Goal: Information Seeking & Learning: Learn about a topic

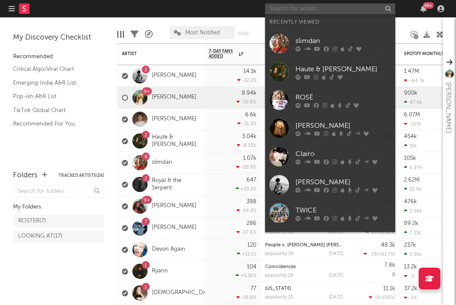
click at [333, 3] on input "text" at bounding box center [330, 8] width 130 height 11
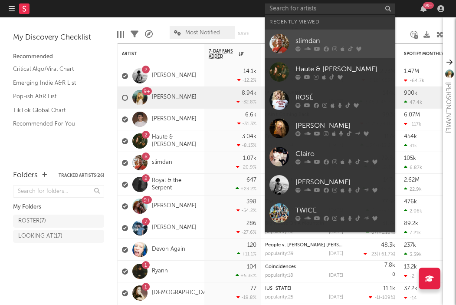
click at [302, 33] on link "slimdan" at bounding box center [330, 44] width 130 height 28
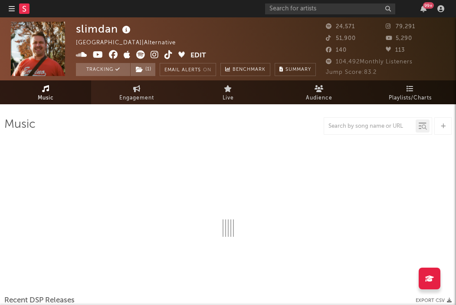
select select "6m"
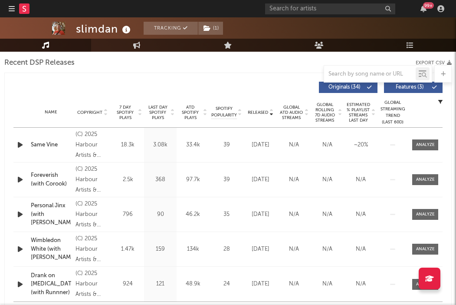
scroll to position [305, 0]
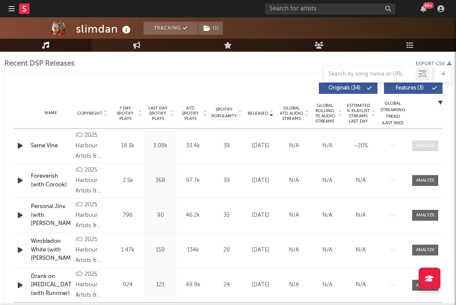
click at [428, 142] on span at bounding box center [425, 145] width 26 height 11
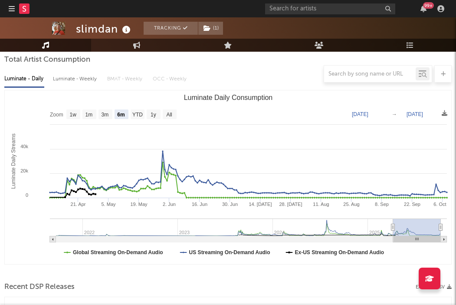
scroll to position [33, 0]
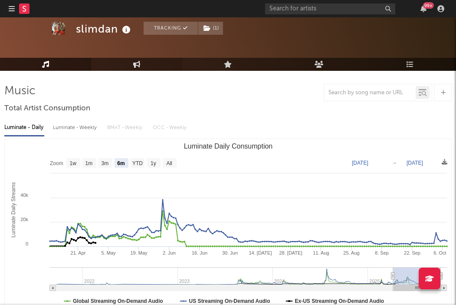
click at [147, 63] on link "Engagement" at bounding box center [136, 64] width 91 height 13
select select "1w"
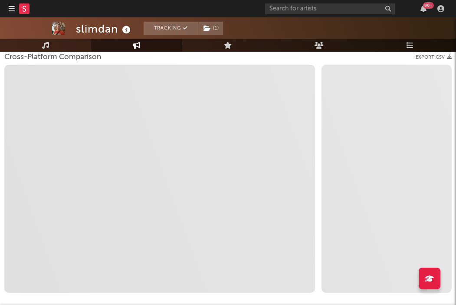
scroll to position [168, 0]
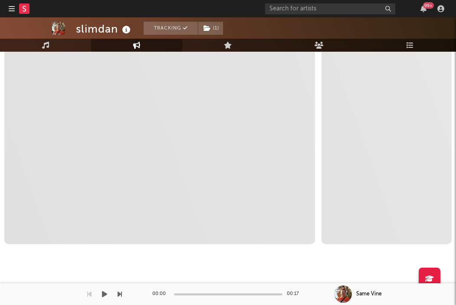
select select "1m"
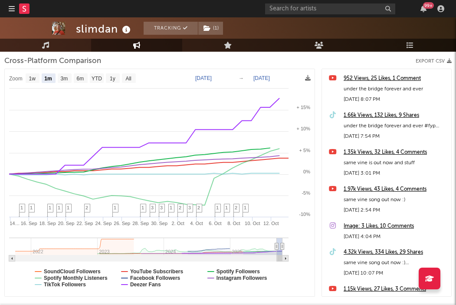
scroll to position [117, 0]
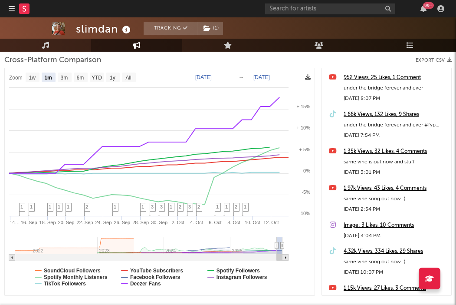
click at [306, 79] on icon at bounding box center [308, 77] width 6 height 6
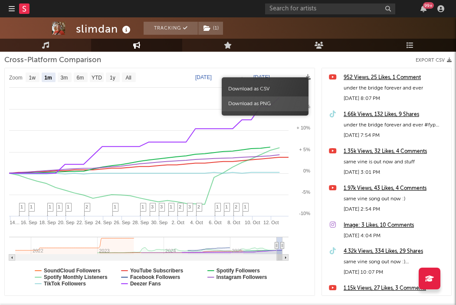
click at [252, 105] on span "Download as PNG" at bounding box center [265, 103] width 87 height 15
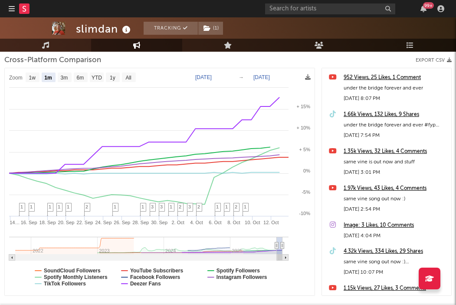
click at [425, 8] on div "99 +" at bounding box center [428, 5] width 11 height 7
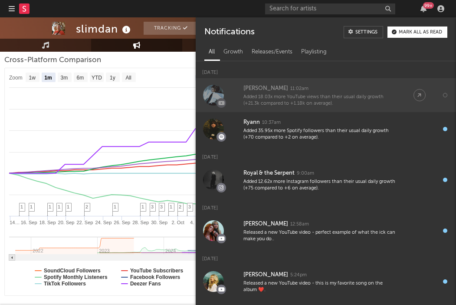
click at [317, 96] on div "Added 18.03x more YouTube views than their usual daily growth (+21.3k compared …" at bounding box center [320, 100] width 153 height 13
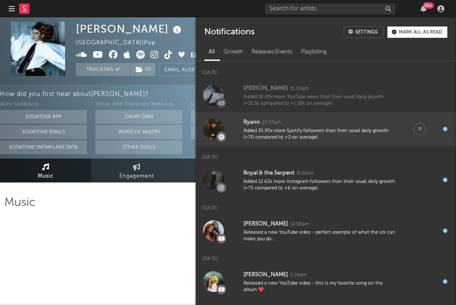
click at [260, 135] on div "Added 35.95x more Spotify followers than their usual daily growth (+70 compared…" at bounding box center [320, 134] width 153 height 13
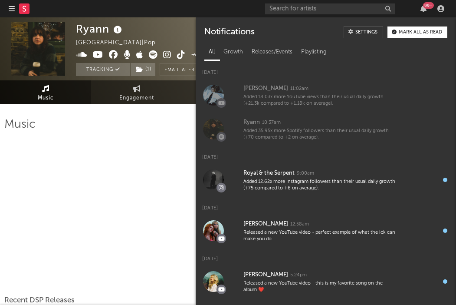
select select "6m"
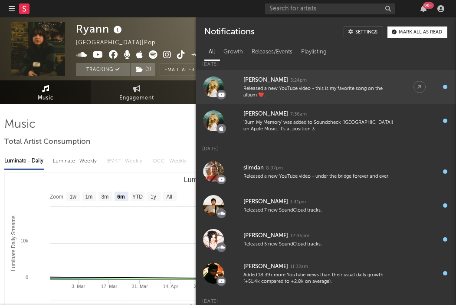
scroll to position [202, 0]
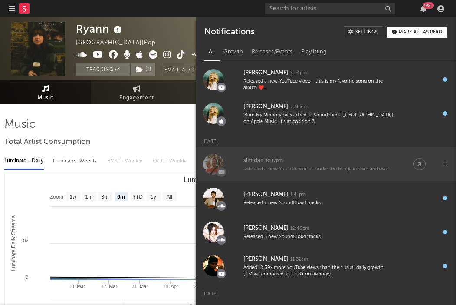
click at [296, 170] on div "Released a new YouTube video - under the bridge forever and ever." at bounding box center [320, 169] width 153 height 7
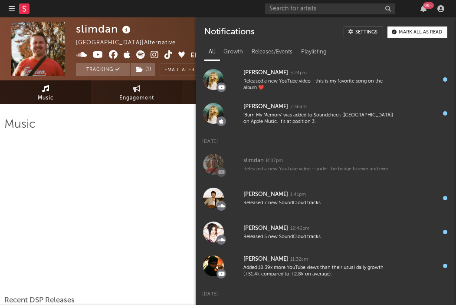
select select "6m"
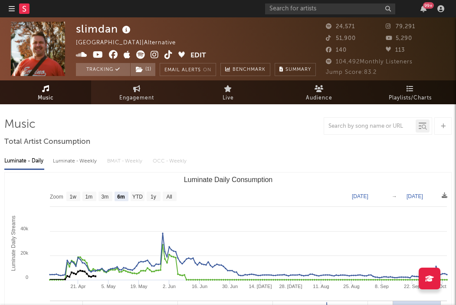
click at [425, 7] on div "99 +" at bounding box center [428, 5] width 11 height 7
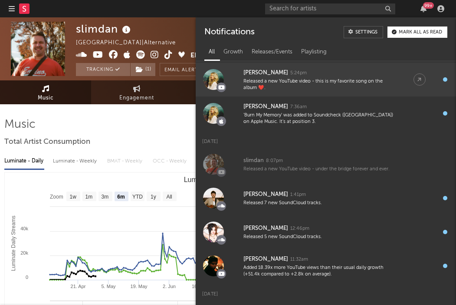
click at [321, 74] on div "[PERSON_NAME] 5:24pm" at bounding box center [320, 73] width 153 height 10
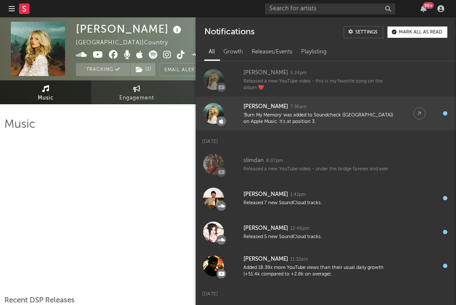
click at [307, 113] on div "'Burn My Memory' was added to Soundcheck ([GEOGRAPHIC_DATA]) on Apple Music. It…" at bounding box center [320, 118] width 153 height 13
